Goal: Navigation & Orientation: Find specific page/section

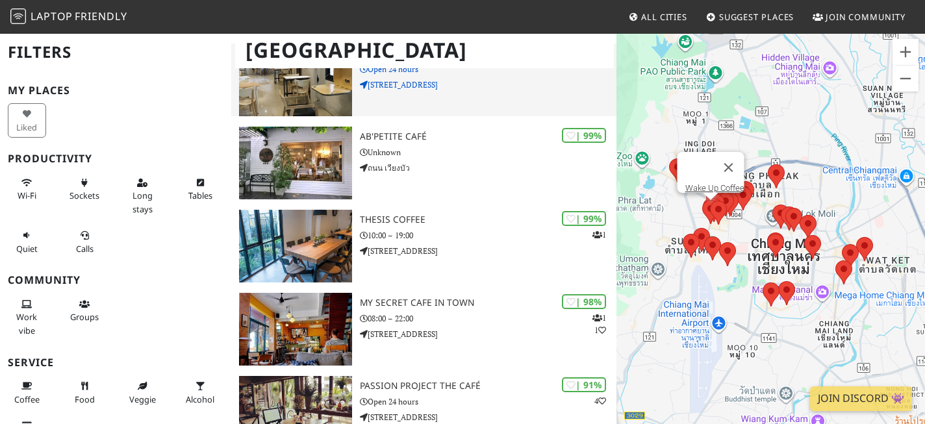
scroll to position [147, 0]
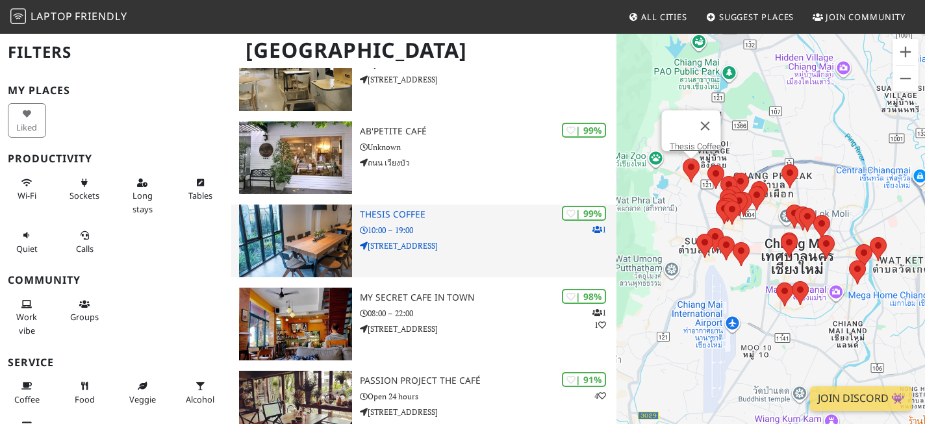
click at [310, 211] on img at bounding box center [295, 241] width 113 height 73
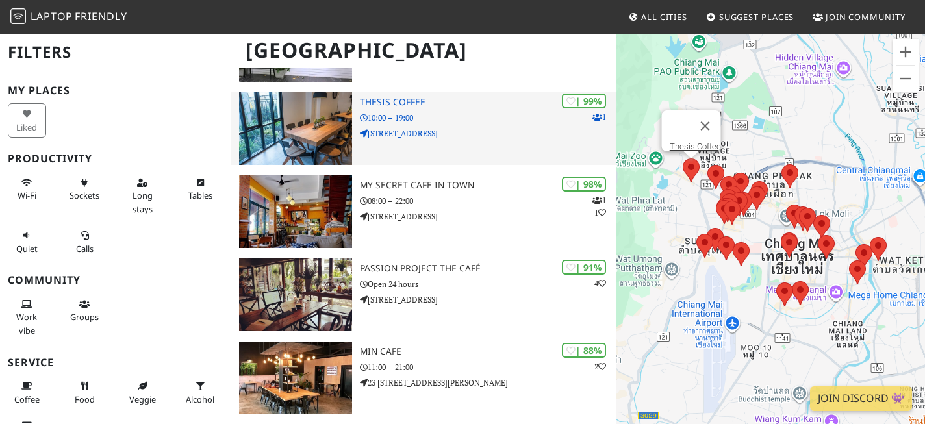
scroll to position [264, 0]
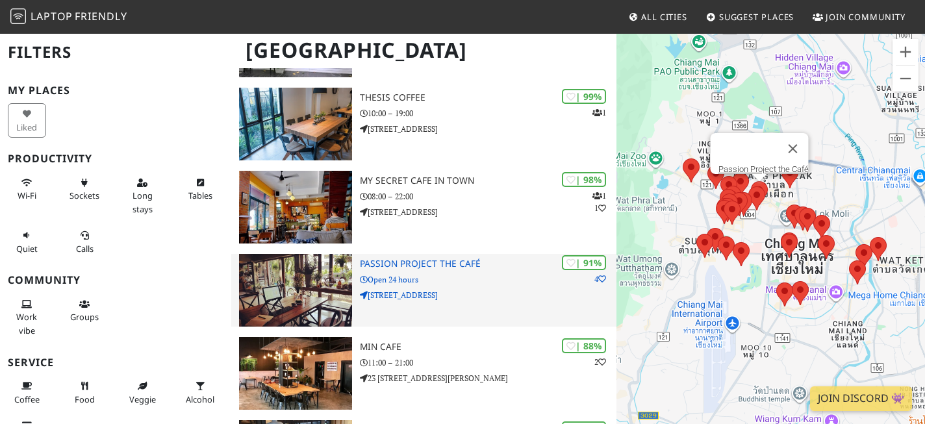
click at [311, 256] on img at bounding box center [295, 290] width 113 height 73
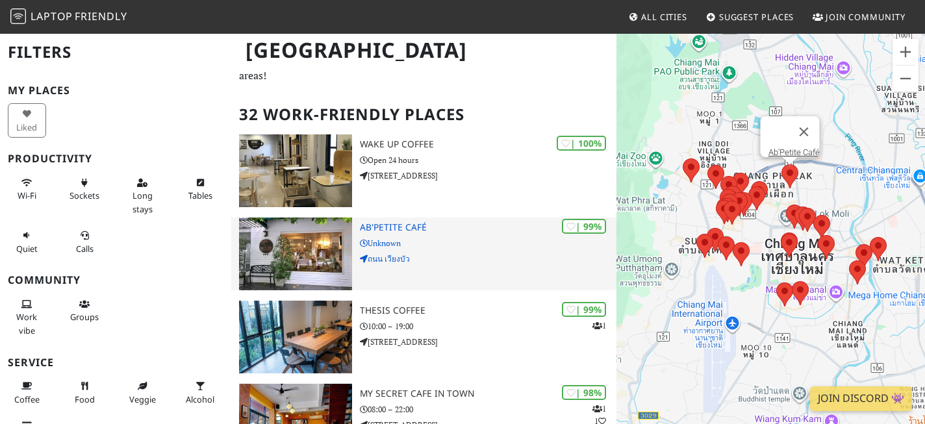
scroll to position [52, 0]
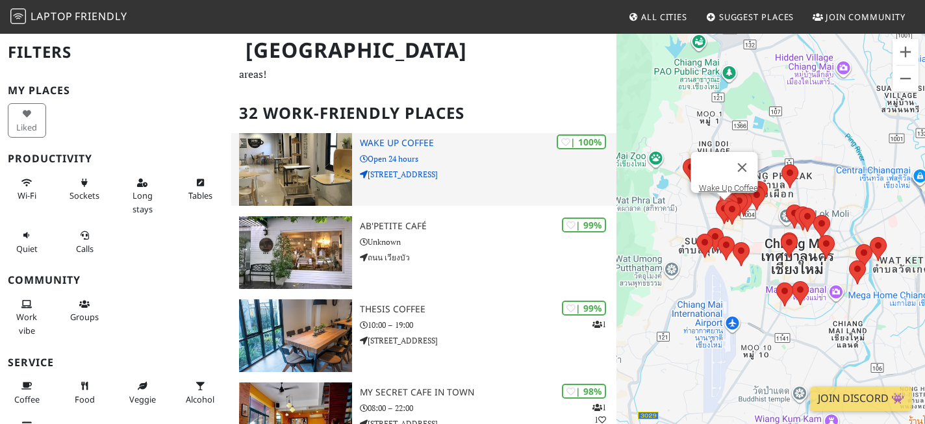
click at [288, 147] on img at bounding box center [295, 169] width 113 height 73
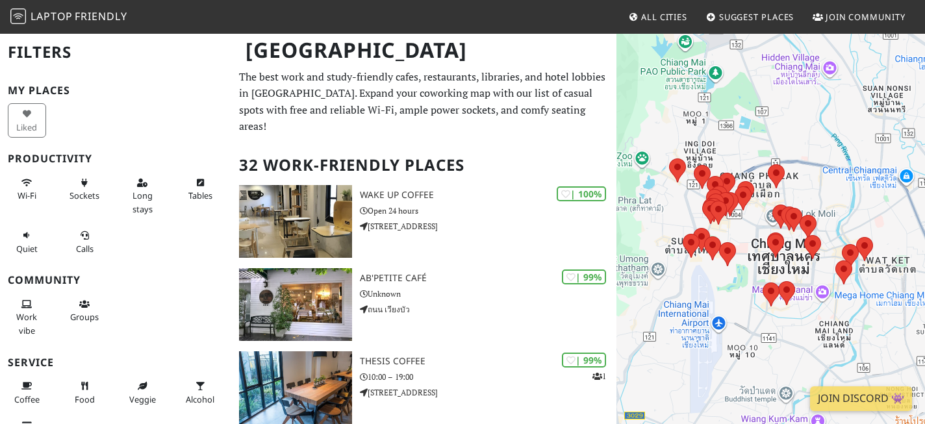
scroll to position [52, 0]
